Goal: Task Accomplishment & Management: Use online tool/utility

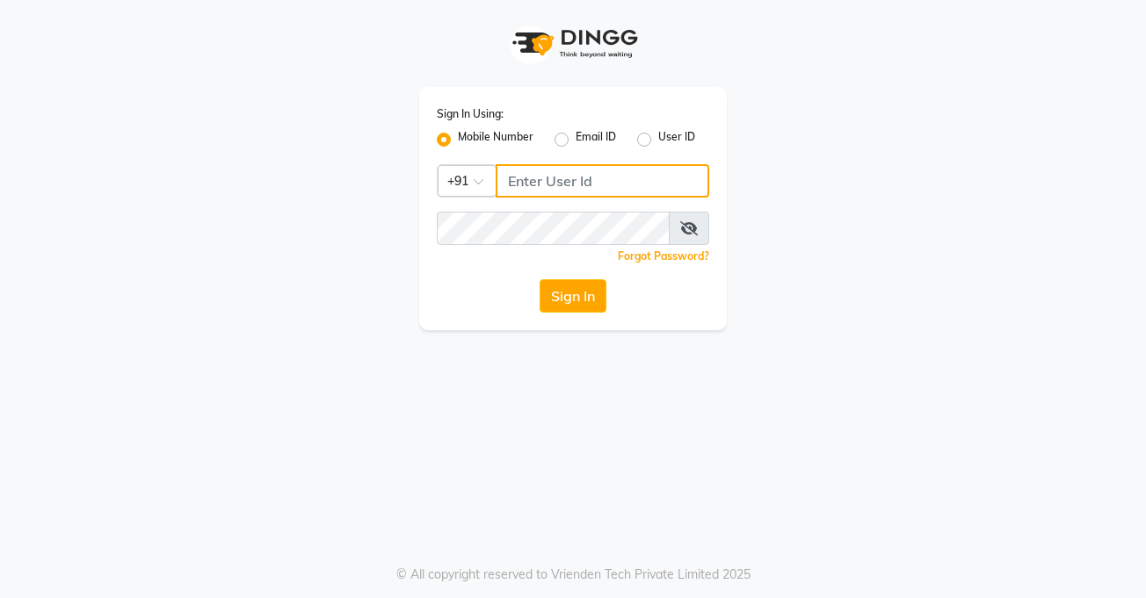
click at [558, 177] on input "Username" at bounding box center [603, 180] width 214 height 33
click at [503, 189] on input "9404587673" at bounding box center [603, 180] width 214 height 33
type input "9404587673"
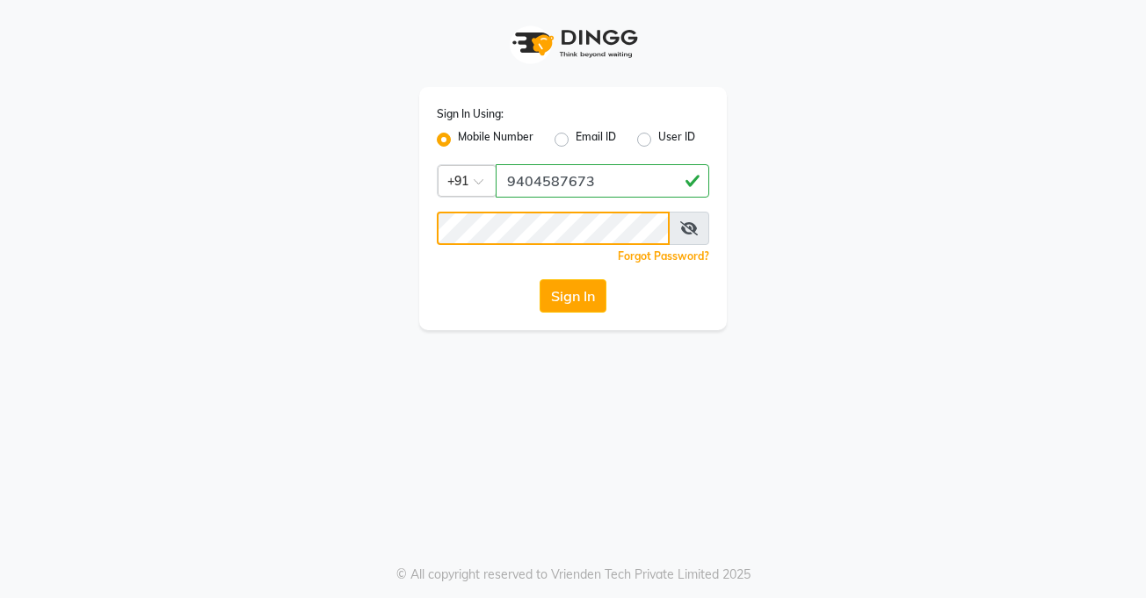
click at [539, 279] on button "Sign In" at bounding box center [572, 295] width 67 height 33
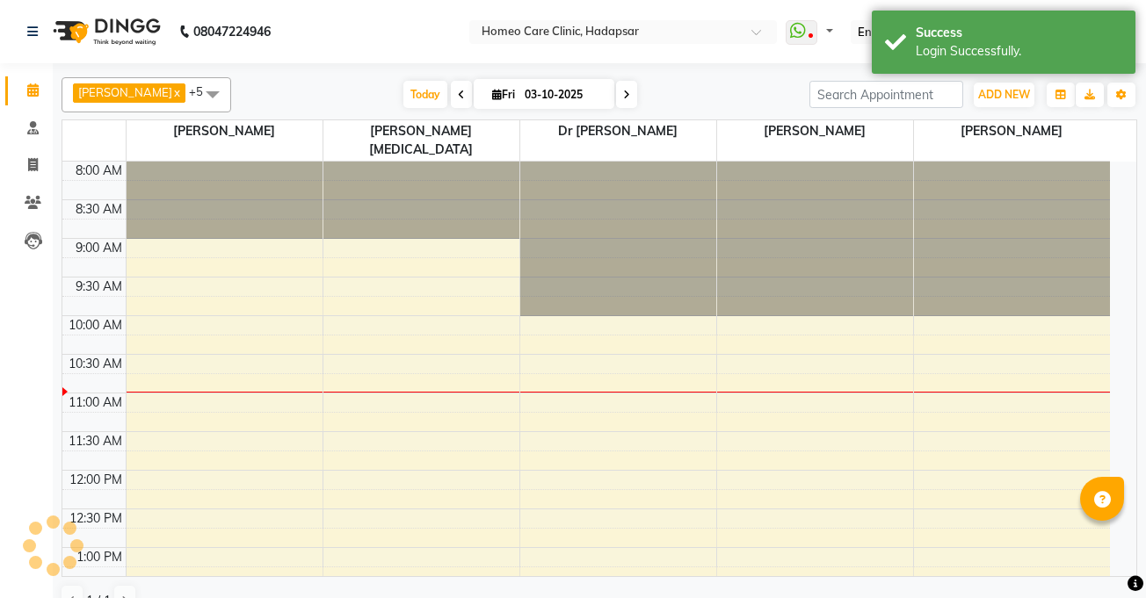
select select "en"
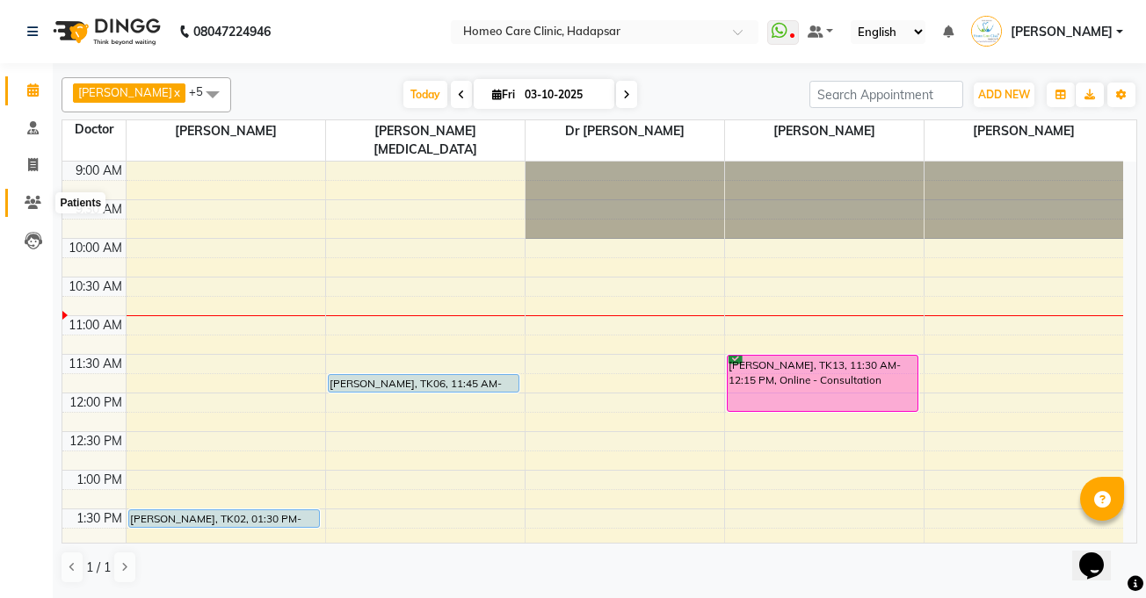
click at [41, 202] on span at bounding box center [33, 203] width 31 height 20
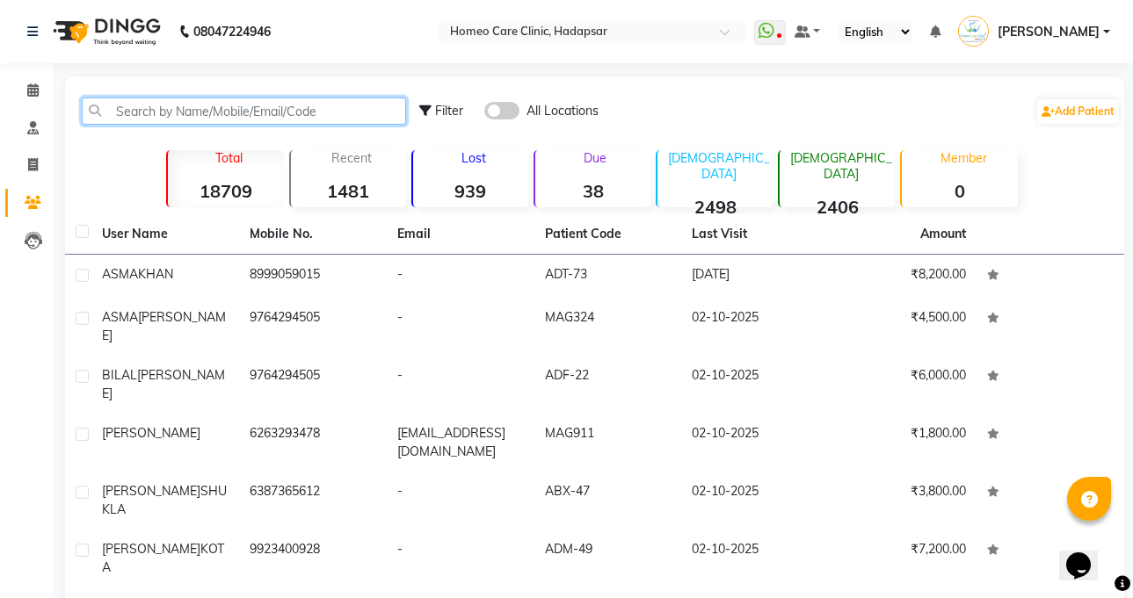
click at [260, 110] on input "text" at bounding box center [244, 111] width 324 height 27
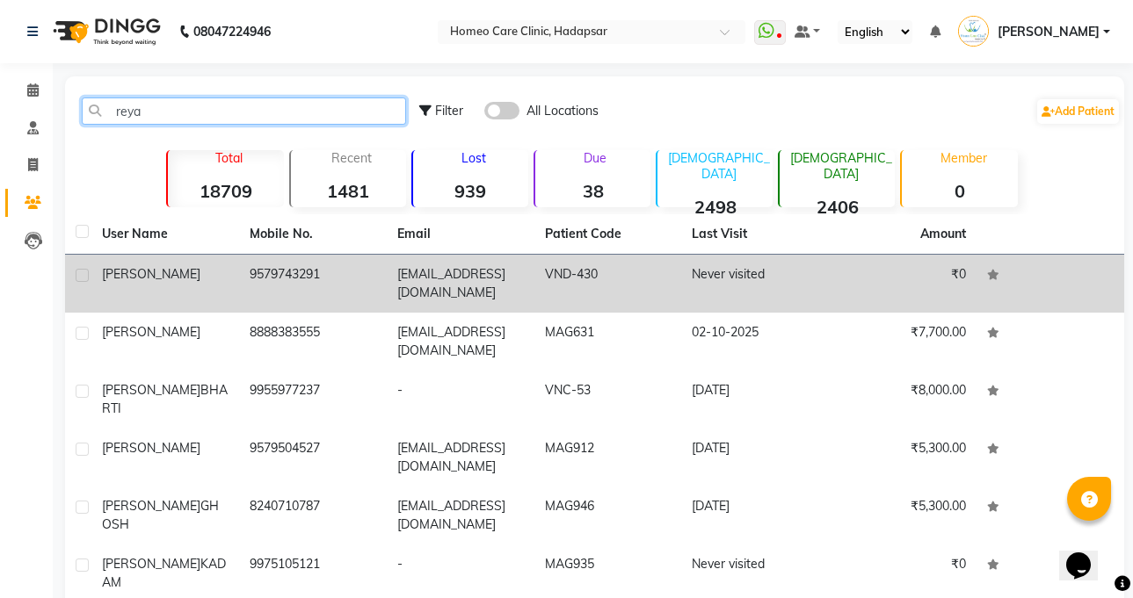
type input "reya"
click at [192, 280] on div "[PERSON_NAME]" at bounding box center [165, 274] width 127 height 18
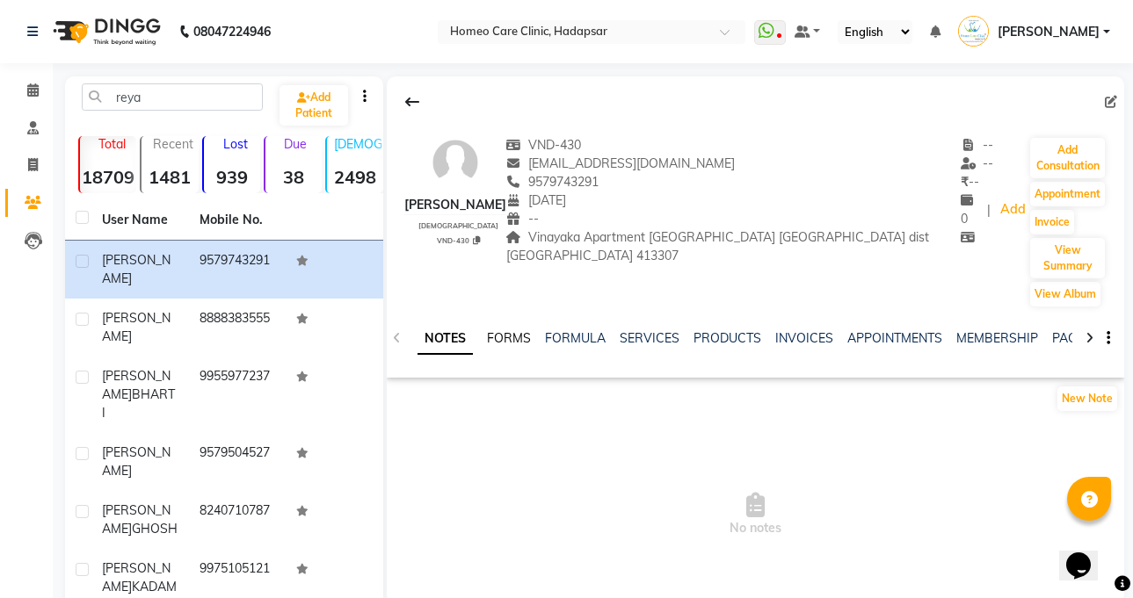
click at [497, 330] on link "FORMS" at bounding box center [509, 338] width 44 height 16
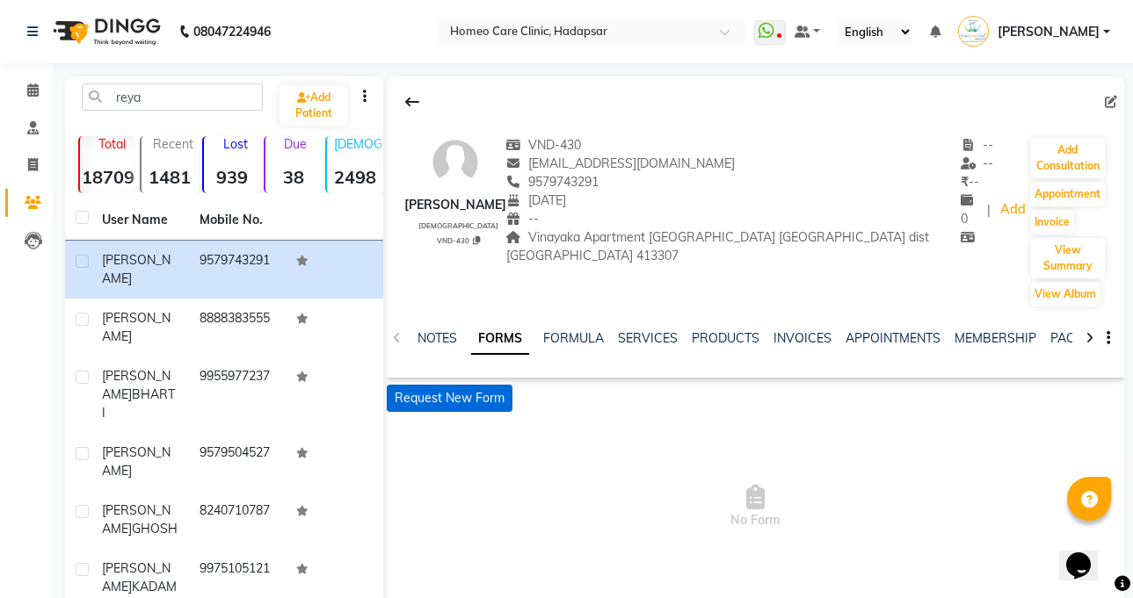
click at [459, 385] on button "Request New Form" at bounding box center [450, 398] width 126 height 27
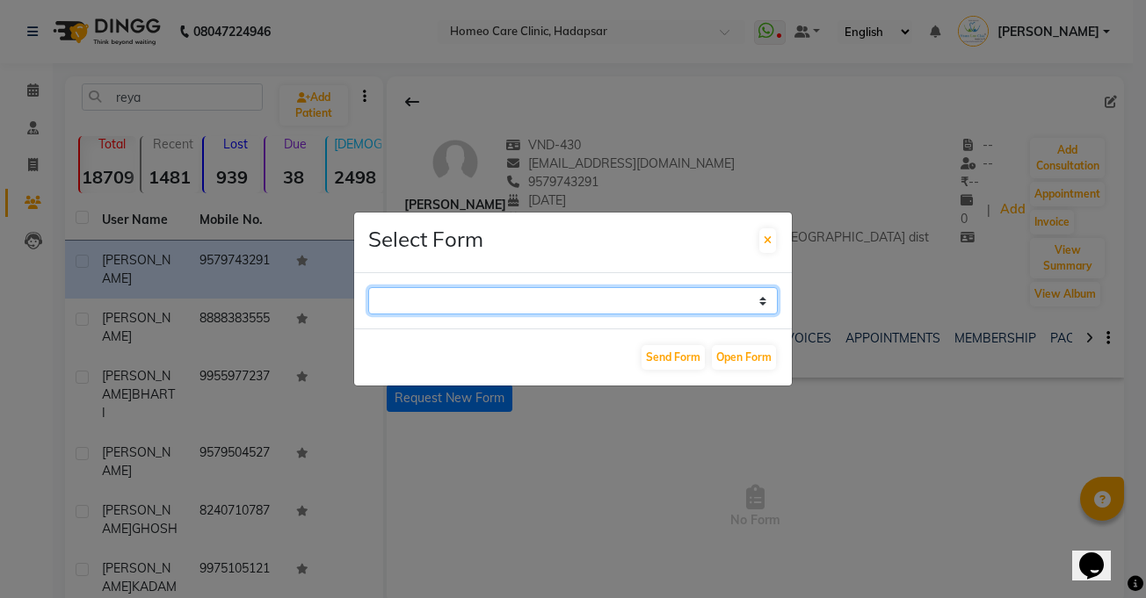
click at [468, 302] on select "Case Taking Form" at bounding box center [572, 300] width 409 height 27
select select "196"
click at [368, 287] on select "Case Taking Form" at bounding box center [572, 300] width 409 height 27
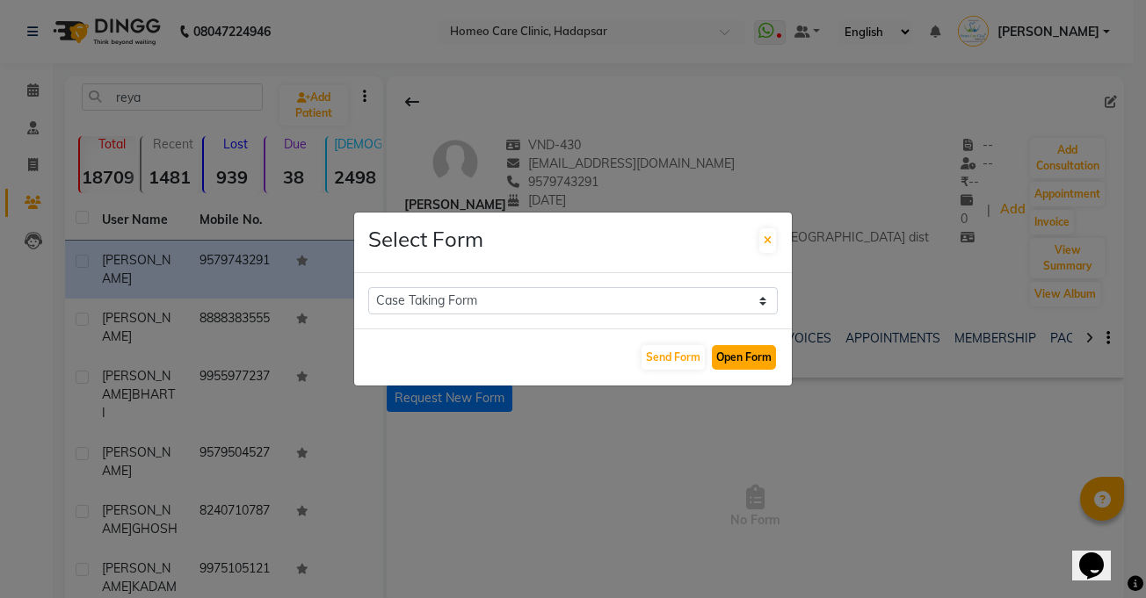
click at [729, 351] on button "Open Form" at bounding box center [744, 357] width 64 height 25
